Goal: Task Accomplishment & Management: Use online tool/utility

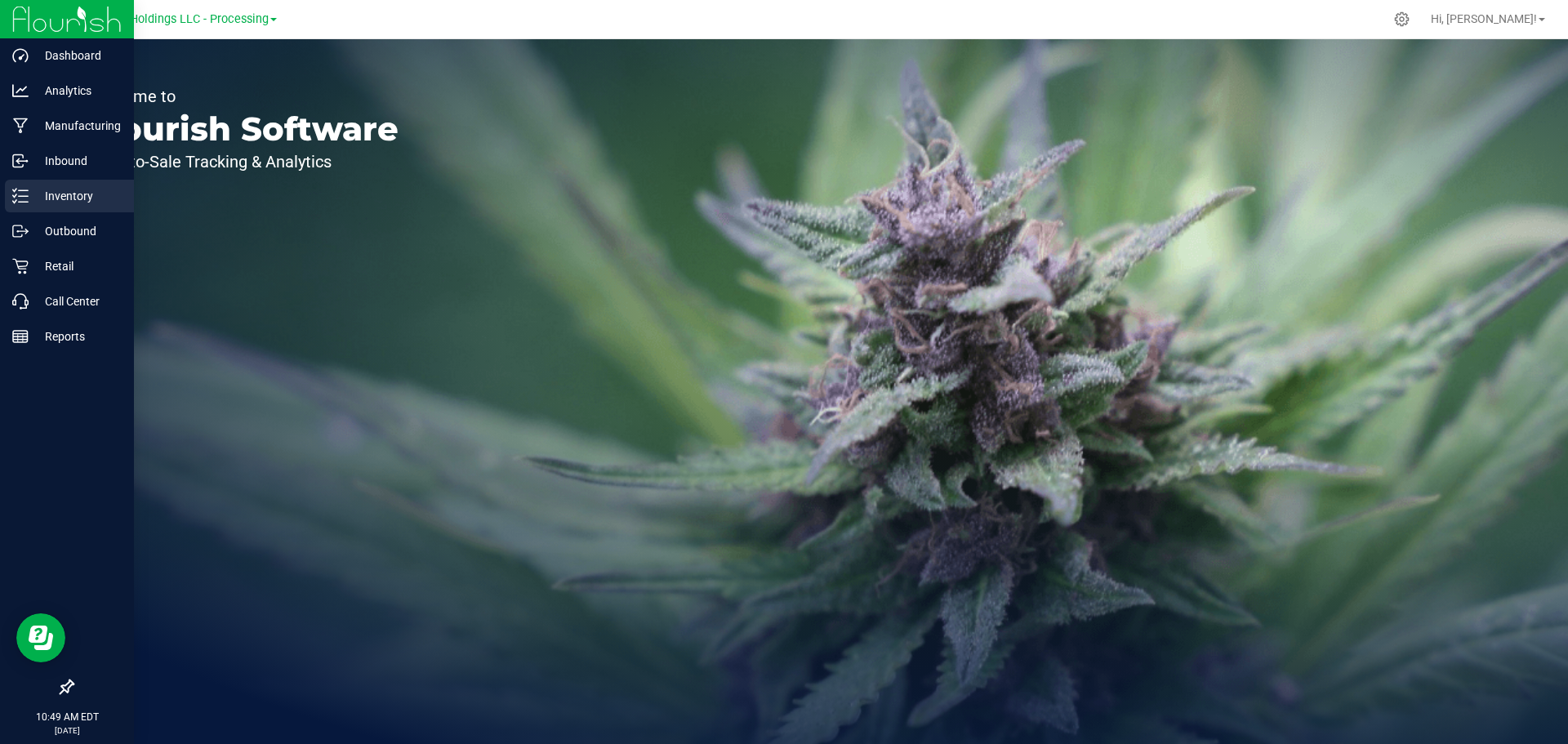
click at [57, 206] on div "Inventory" at bounding box center [70, 196] width 129 height 33
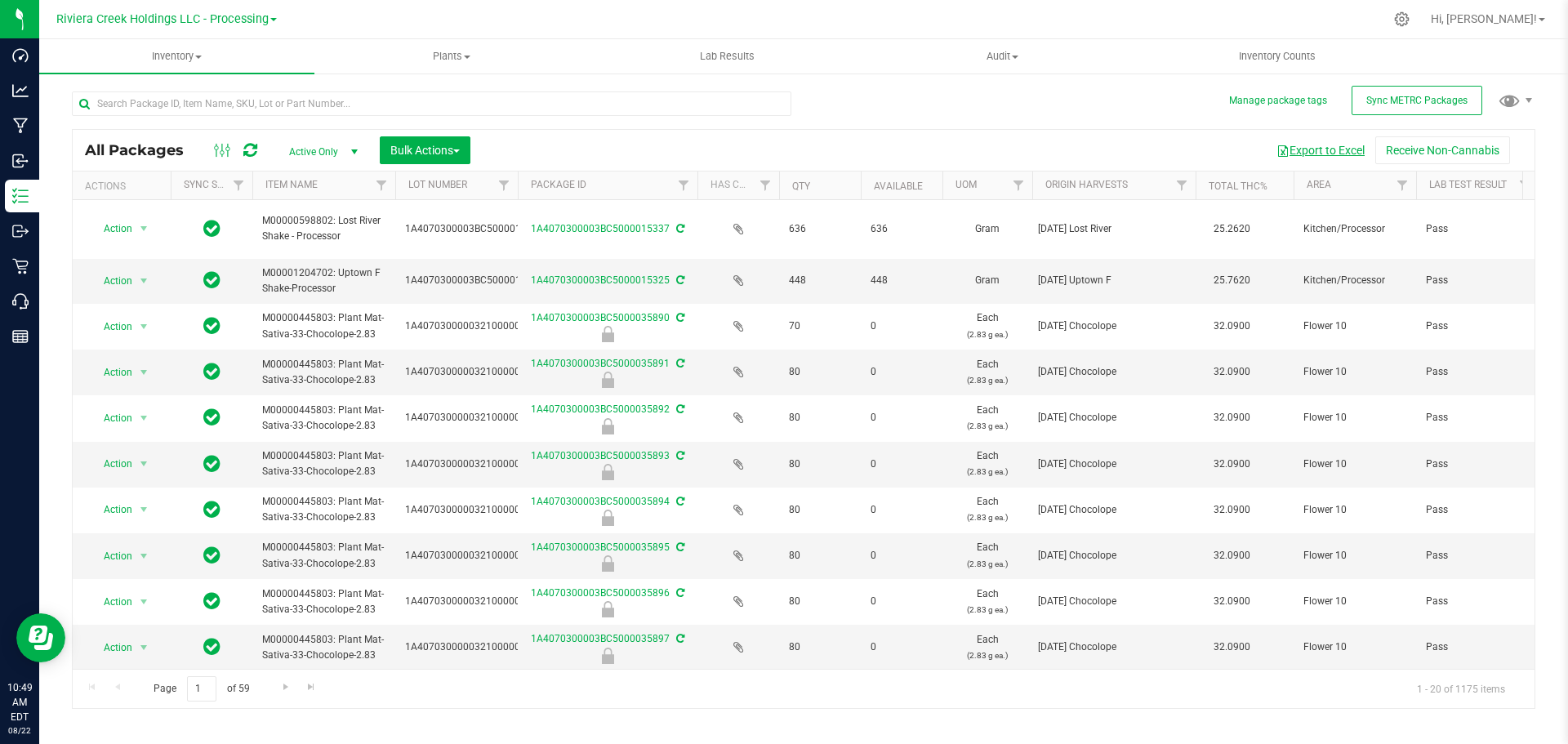
click at [1316, 152] on button "Export to Excel" at bounding box center [1320, 151] width 109 height 28
